Goal: Information Seeking & Learning: Learn about a topic

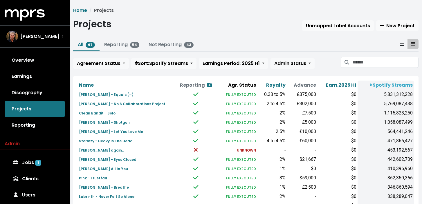
click at [30, 14] on icon "MPRS Logo" at bounding box center [25, 15] width 40 height 12
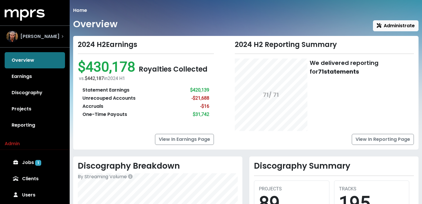
click at [52, 33] on div "[PERSON_NAME]" at bounding box center [34, 37] width 57 height 12
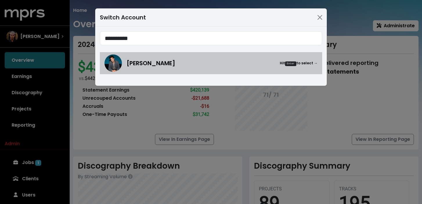
type input "**********"
click at [150, 58] on div "[PERSON_NAME] Hit Enter to select →" at bounding box center [211, 63] width 213 height 17
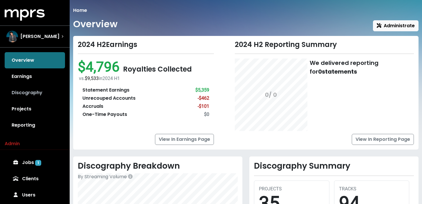
click at [37, 95] on link "Discography" at bounding box center [35, 93] width 60 height 16
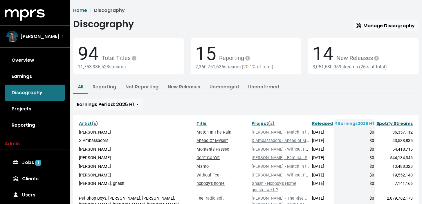
click at [402, 123] on link "Spotify Streams" at bounding box center [395, 124] width 36 height 6
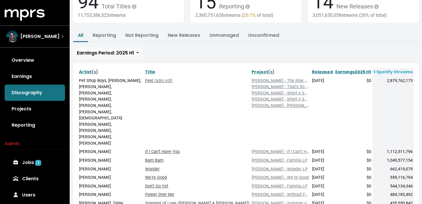
scroll to position [52, 0]
click at [40, 73] on link "Earnings" at bounding box center [35, 77] width 60 height 16
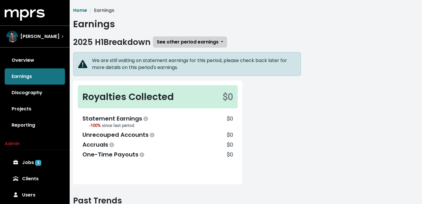
click at [188, 42] on span "See other period earnings" at bounding box center [188, 42] width 62 height 7
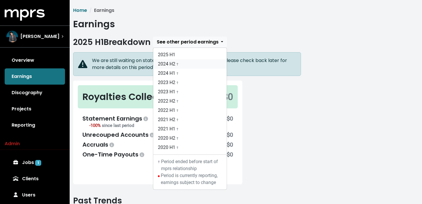
click at [186, 65] on link "2024 H2 †" at bounding box center [189, 64] width 73 height 9
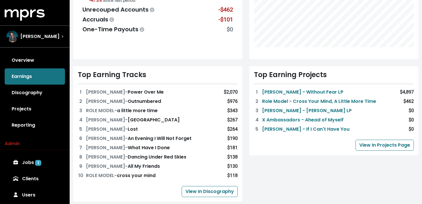
scroll to position [98, 0]
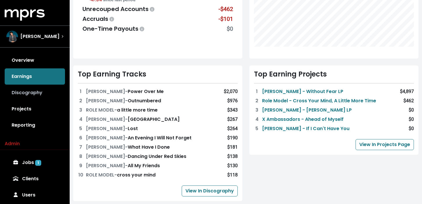
click at [27, 90] on link "Discography" at bounding box center [35, 93] width 60 height 16
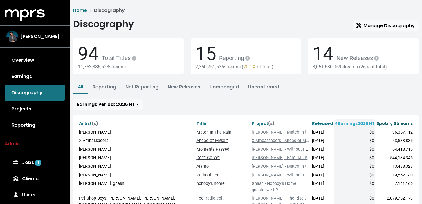
click at [403, 123] on link "Spotify Streams" at bounding box center [395, 124] width 36 height 6
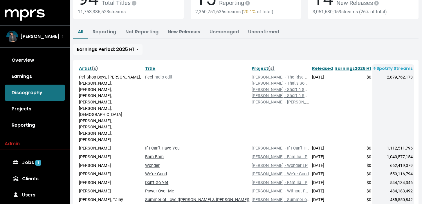
scroll to position [57, 0]
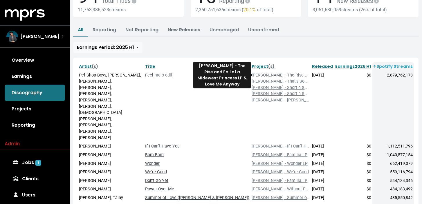
click at [273, 75] on link "[PERSON_NAME] - The Rise and Fall of a Midewest Princess LP & Love Me Anyway" at bounding box center [330, 75] width 157 height 5
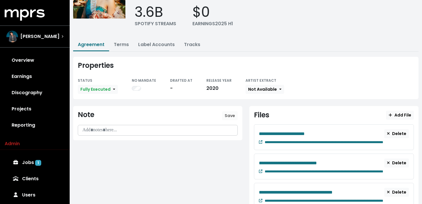
scroll to position [82, 0]
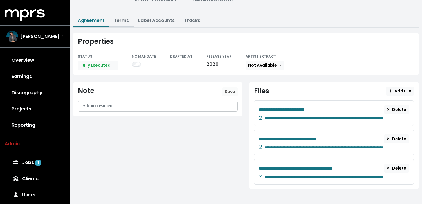
click at [127, 23] on button "Terms" at bounding box center [121, 21] width 24 height 12
click at [125, 20] on link "Terms" at bounding box center [121, 20] width 15 height 7
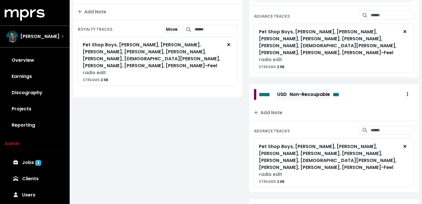
scroll to position [173, 0]
